Goal: Information Seeking & Learning: Check status

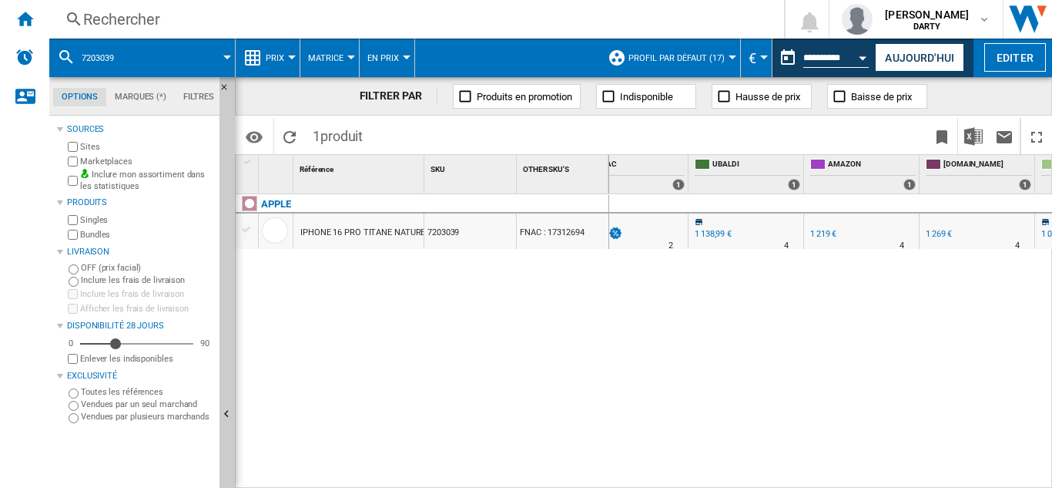
click at [118, 14] on div "Rechercher" at bounding box center [413, 19] width 661 height 22
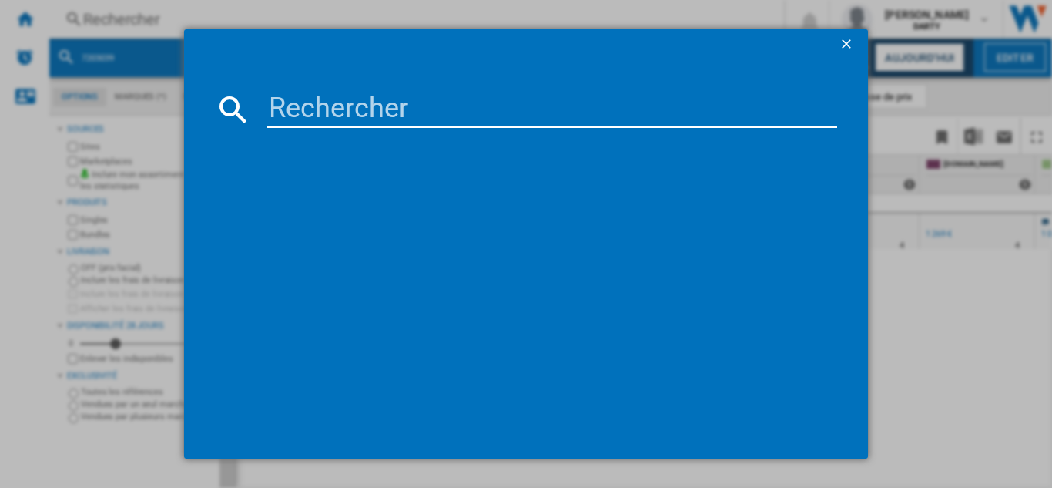
click at [344, 112] on input at bounding box center [552, 109] width 570 height 37
paste input "7599528"
type input "7599528"
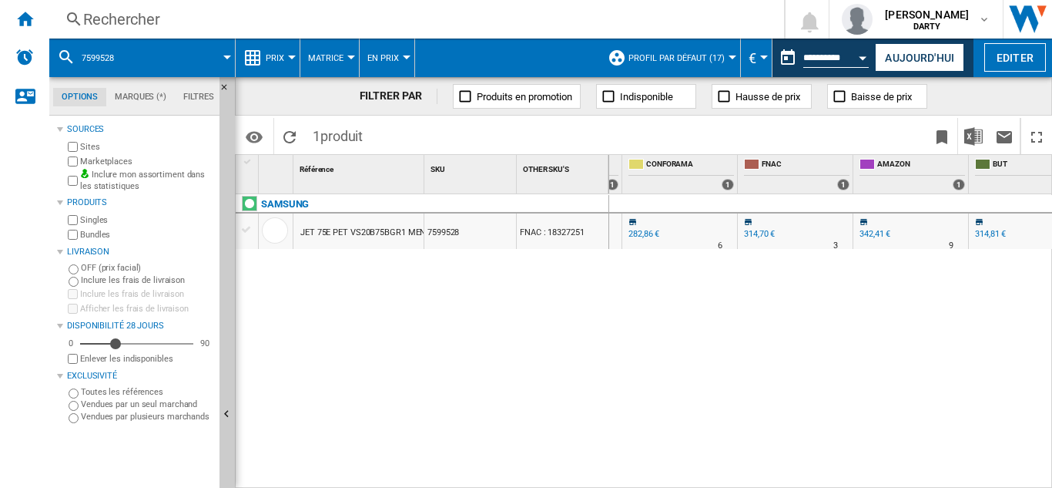
click at [859, 52] on button "Open calendar" at bounding box center [864, 56] width 28 height 28
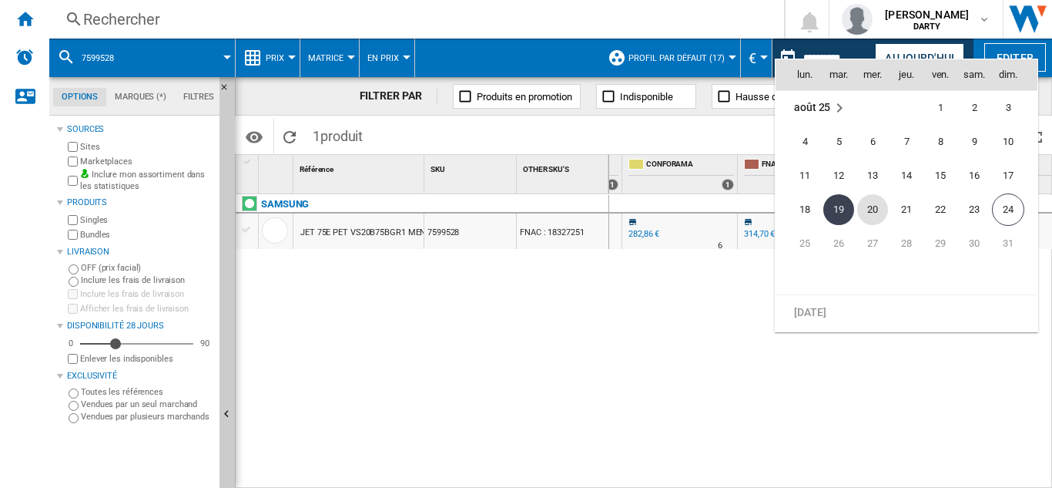
click at [882, 210] on span "20" at bounding box center [873, 209] width 31 height 31
type input "**********"
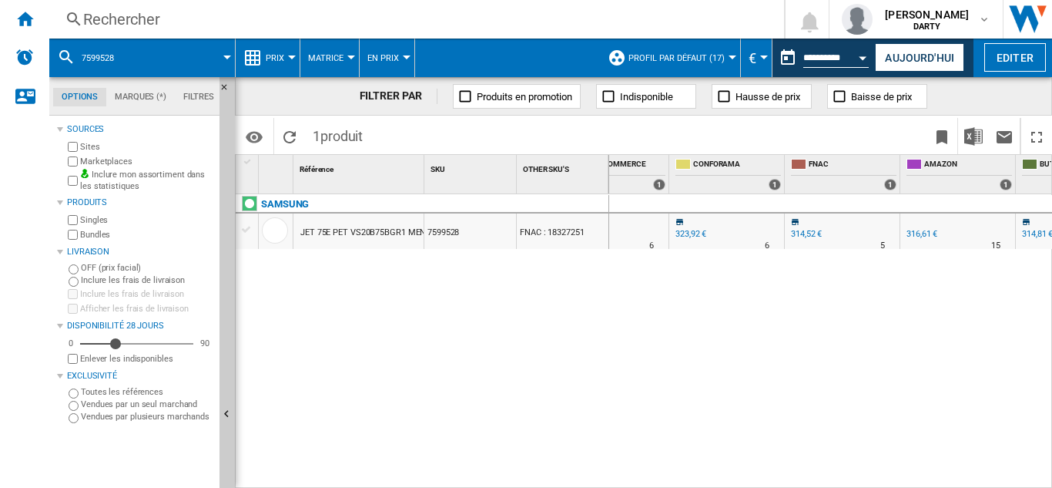
scroll to position [0, 1190]
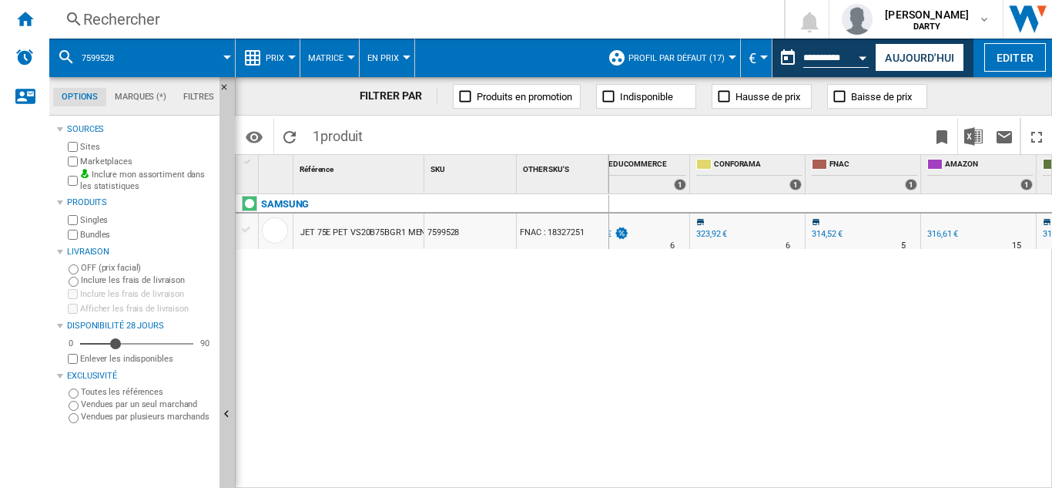
click at [125, 19] on div "Rechercher" at bounding box center [413, 19] width 661 height 22
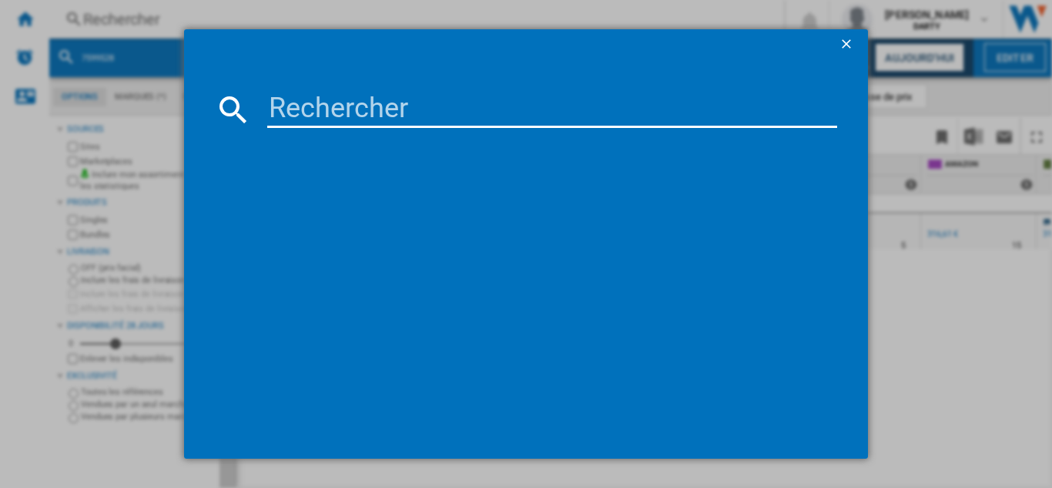
type input "3653889"
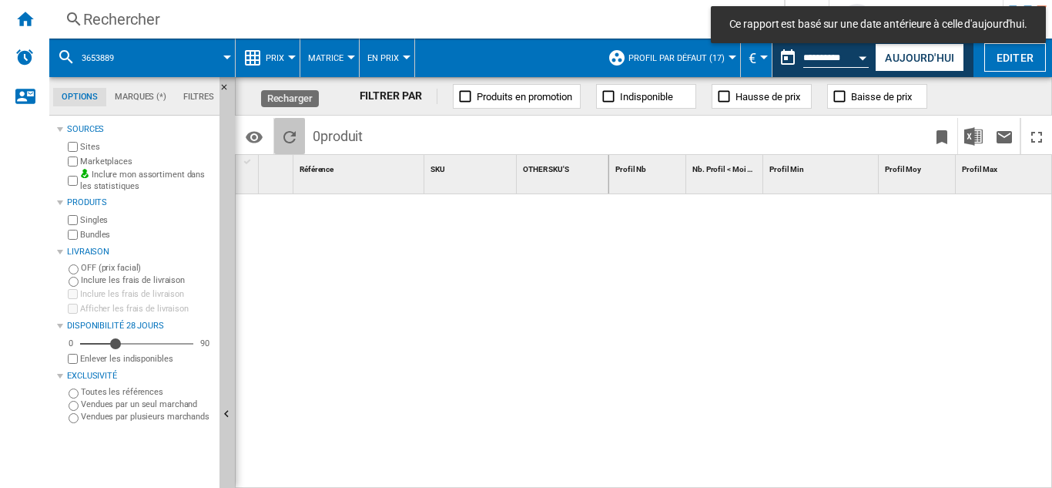
click at [287, 142] on ng-md-icon "Recharger" at bounding box center [289, 137] width 18 height 18
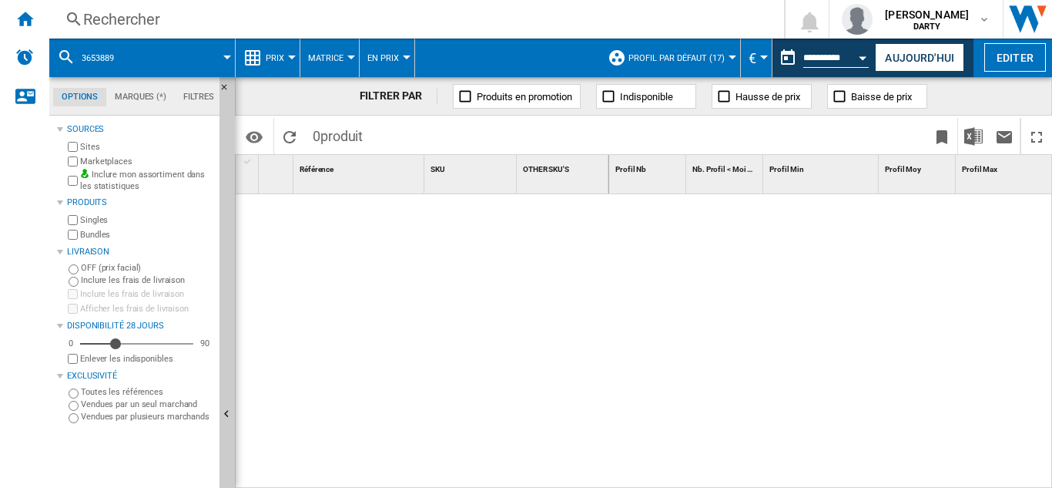
click at [123, 19] on div "Rechercher" at bounding box center [413, 19] width 661 height 22
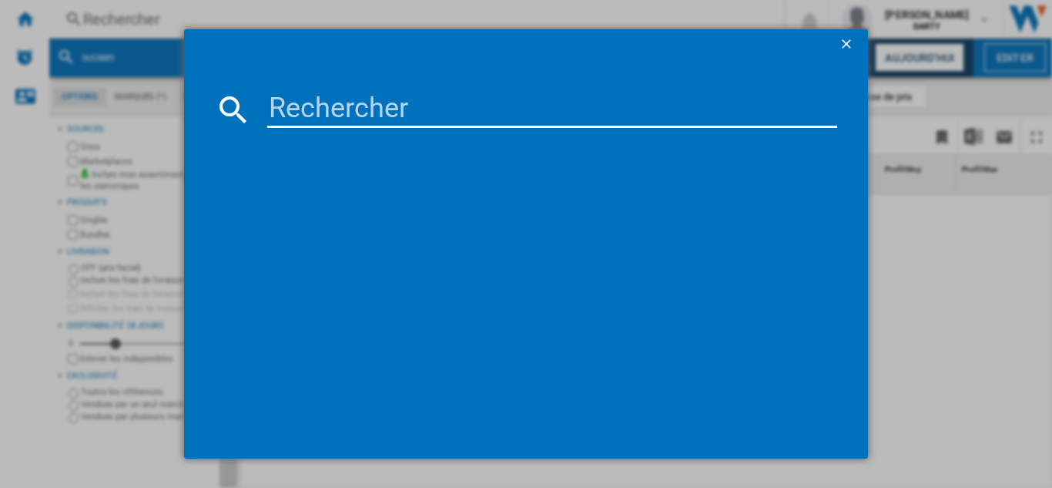
type input "7887230"
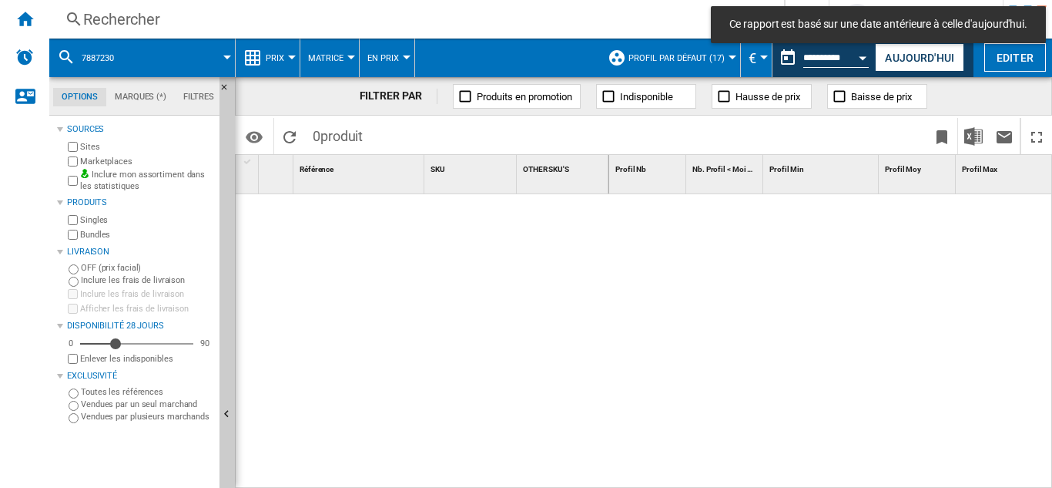
click at [133, 20] on div "Rechercher" at bounding box center [413, 19] width 661 height 22
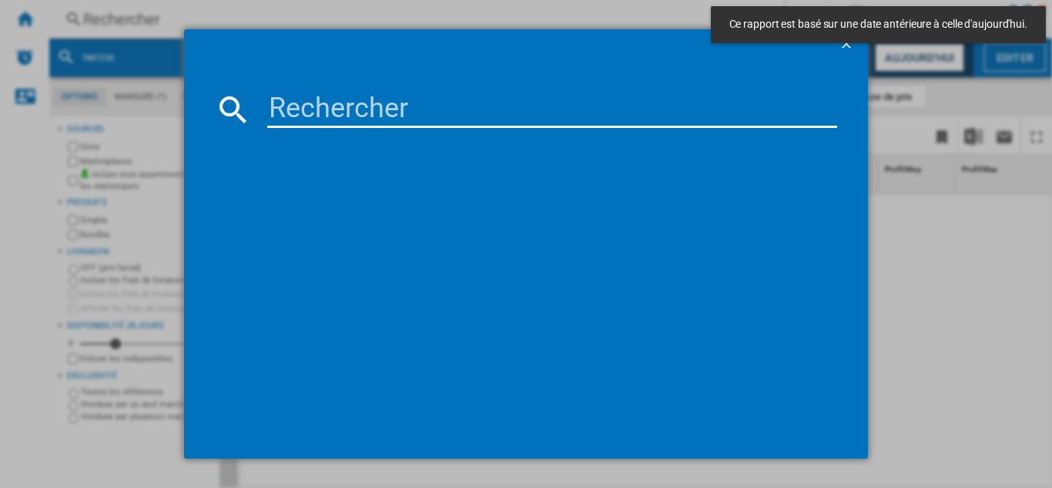
click at [335, 116] on input at bounding box center [552, 109] width 570 height 37
paste input "7887230"
type input "7887230"
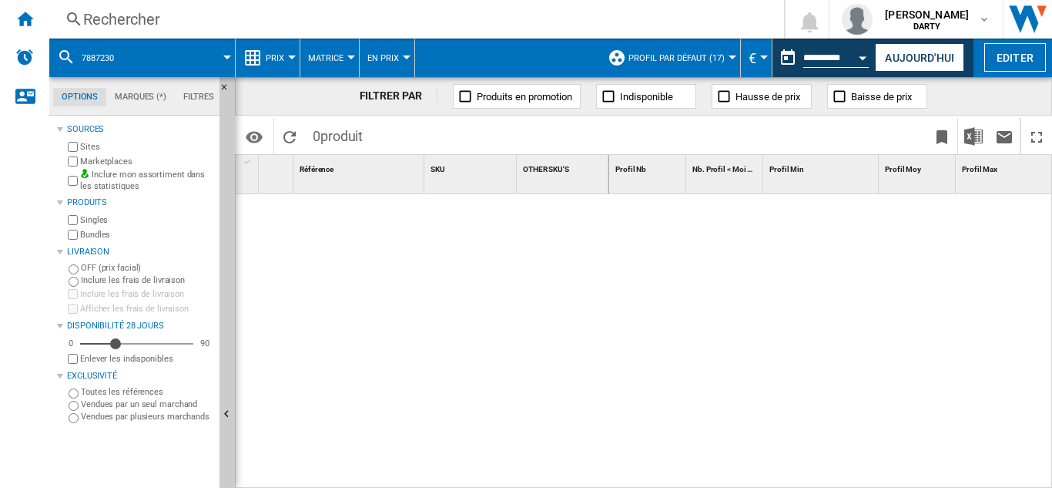
click at [132, 15] on div "Rechercher" at bounding box center [413, 19] width 661 height 22
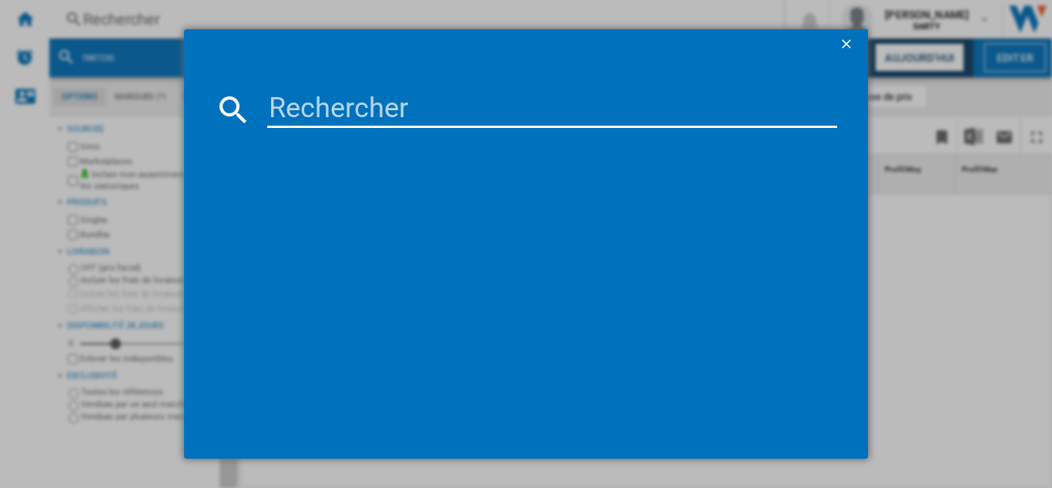
click at [347, 119] on input at bounding box center [552, 109] width 570 height 37
paste input "7983441"
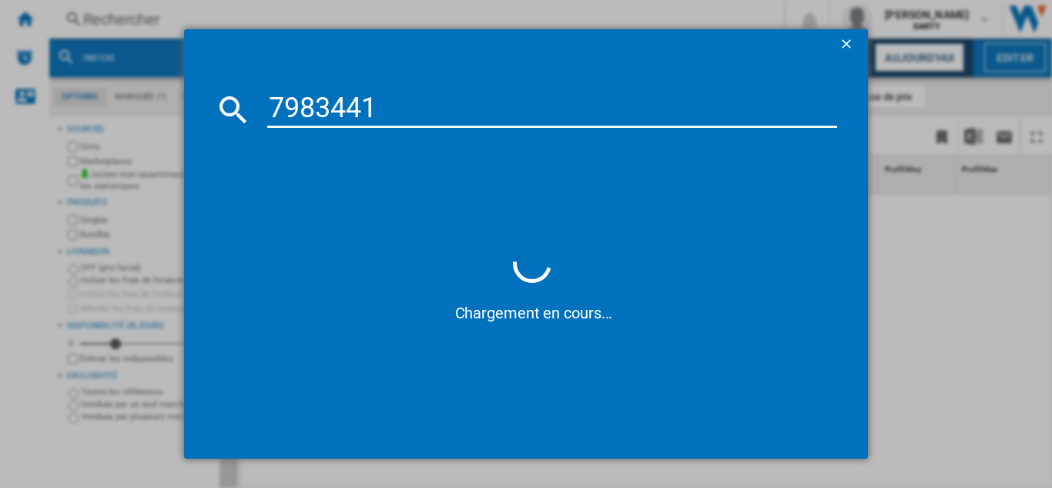
type input "7983441"
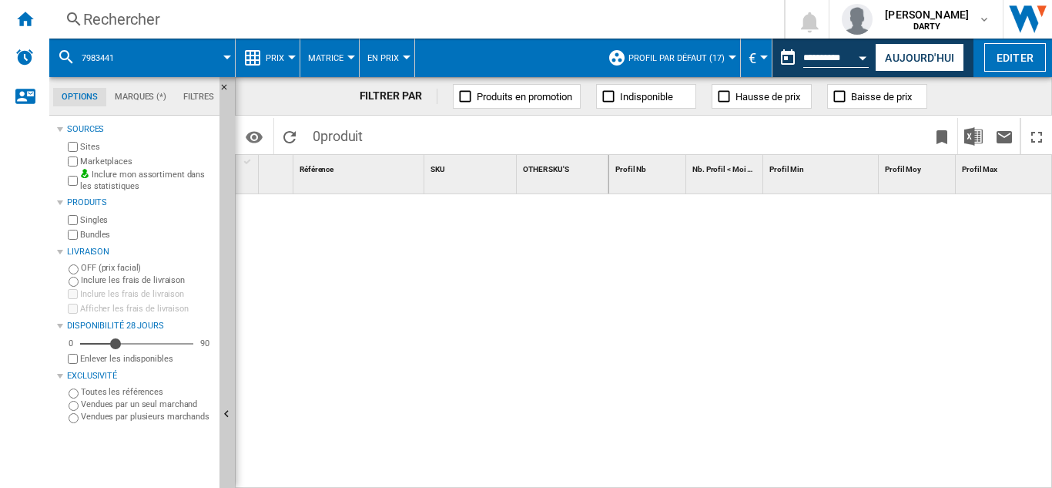
click at [132, 29] on div "Rechercher" at bounding box center [413, 19] width 661 height 22
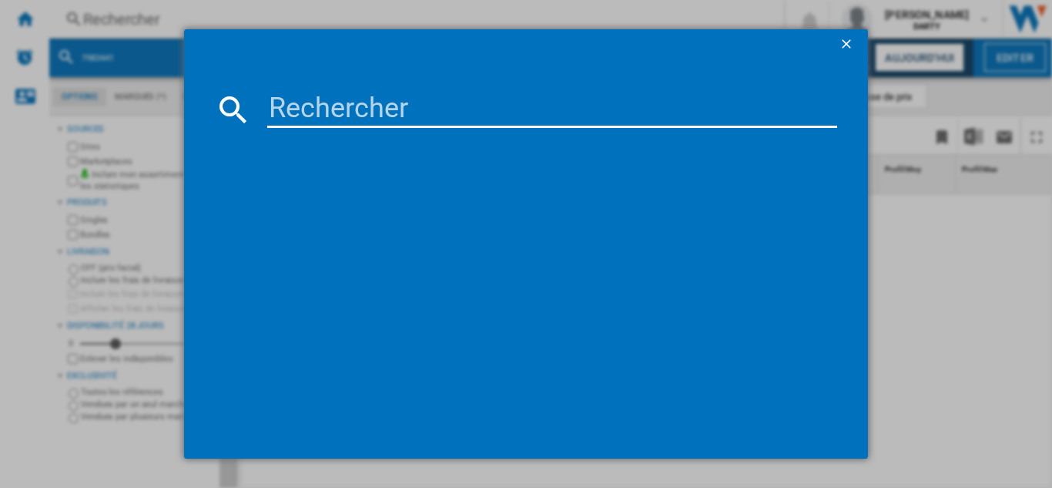
click at [344, 108] on input at bounding box center [552, 109] width 570 height 37
paste input "7729731"
type input "7729731"
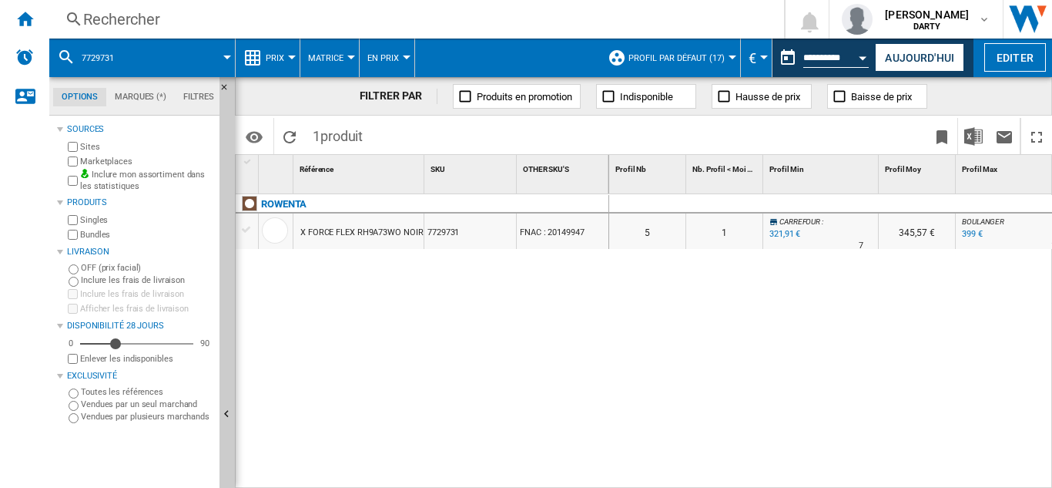
scroll to position [0, 1059]
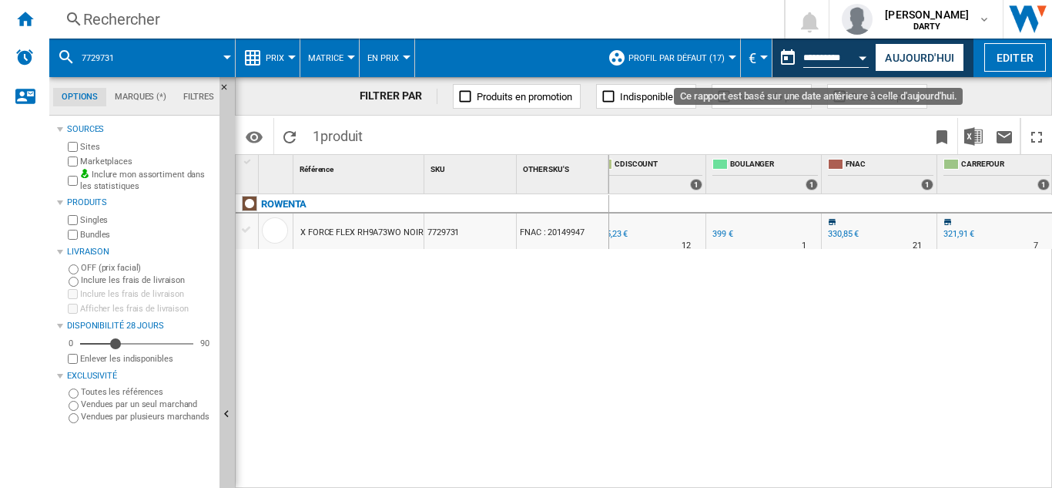
click at [863, 59] on div "Open calendar" at bounding box center [864, 58] width 8 height 4
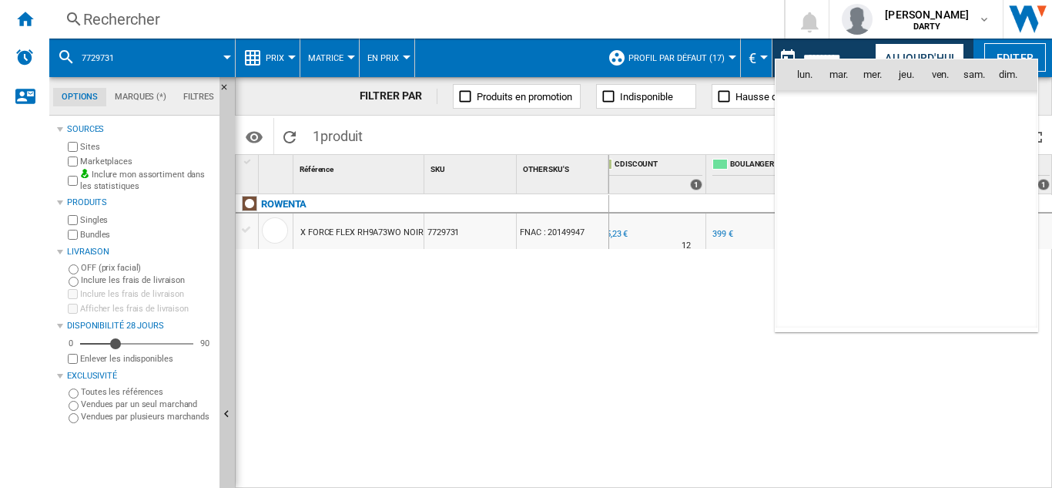
scroll to position [7350, 0]
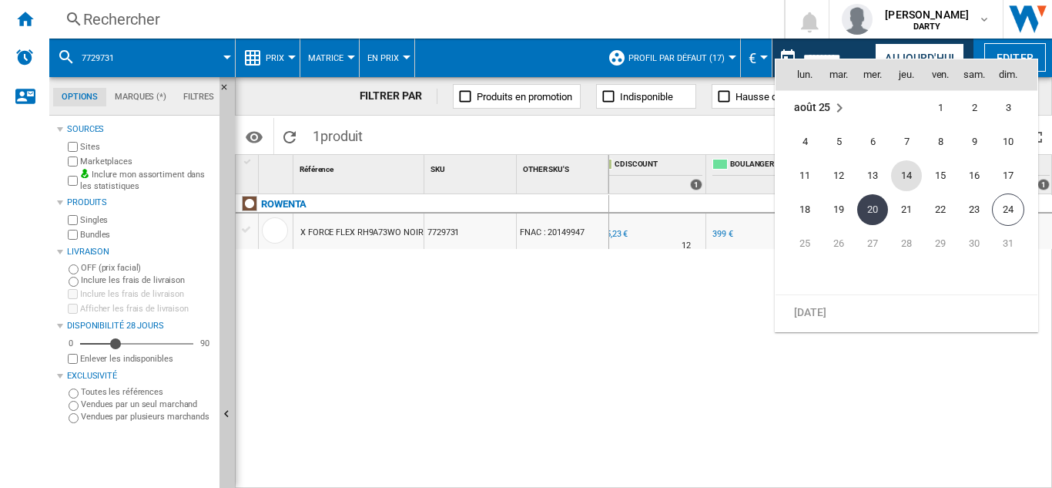
click at [912, 183] on span "14" at bounding box center [906, 175] width 31 height 31
type input "**********"
